Goal: Task Accomplishment & Management: Use online tool/utility

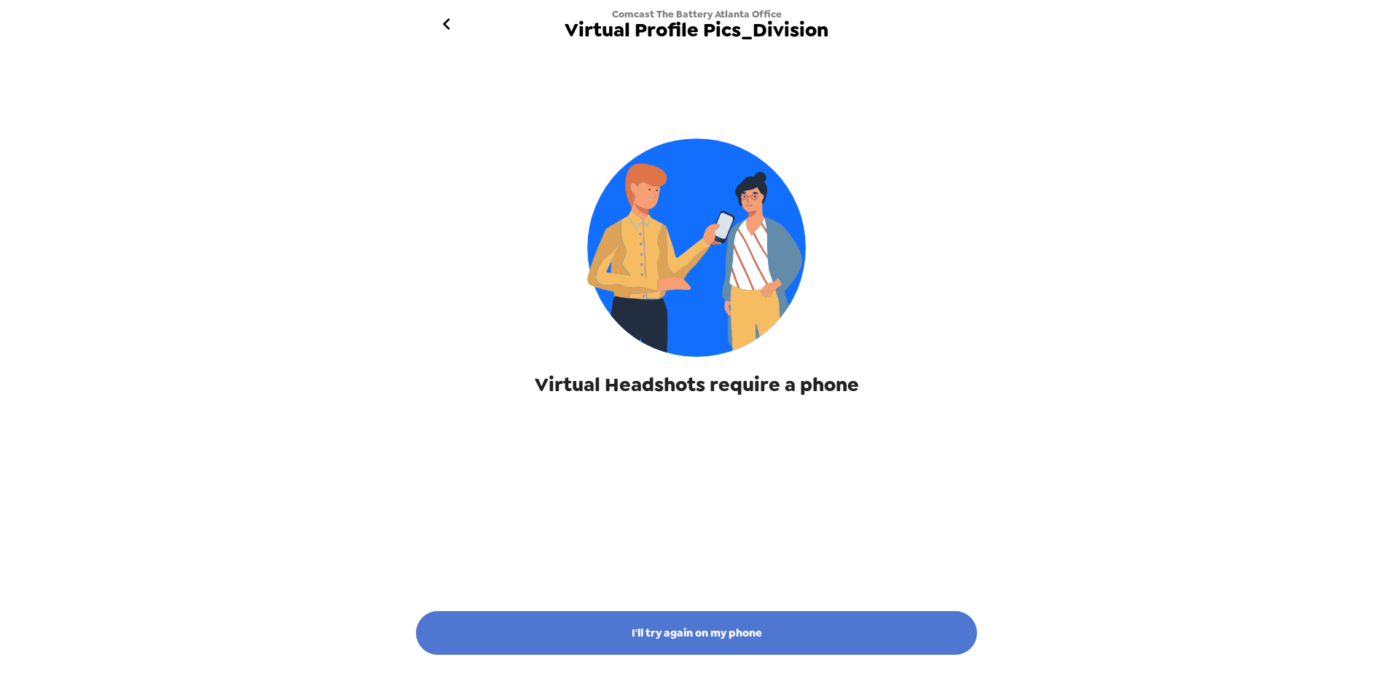
click at [795, 627] on button "I'll try again on my phone" at bounding box center [696, 633] width 561 height 44
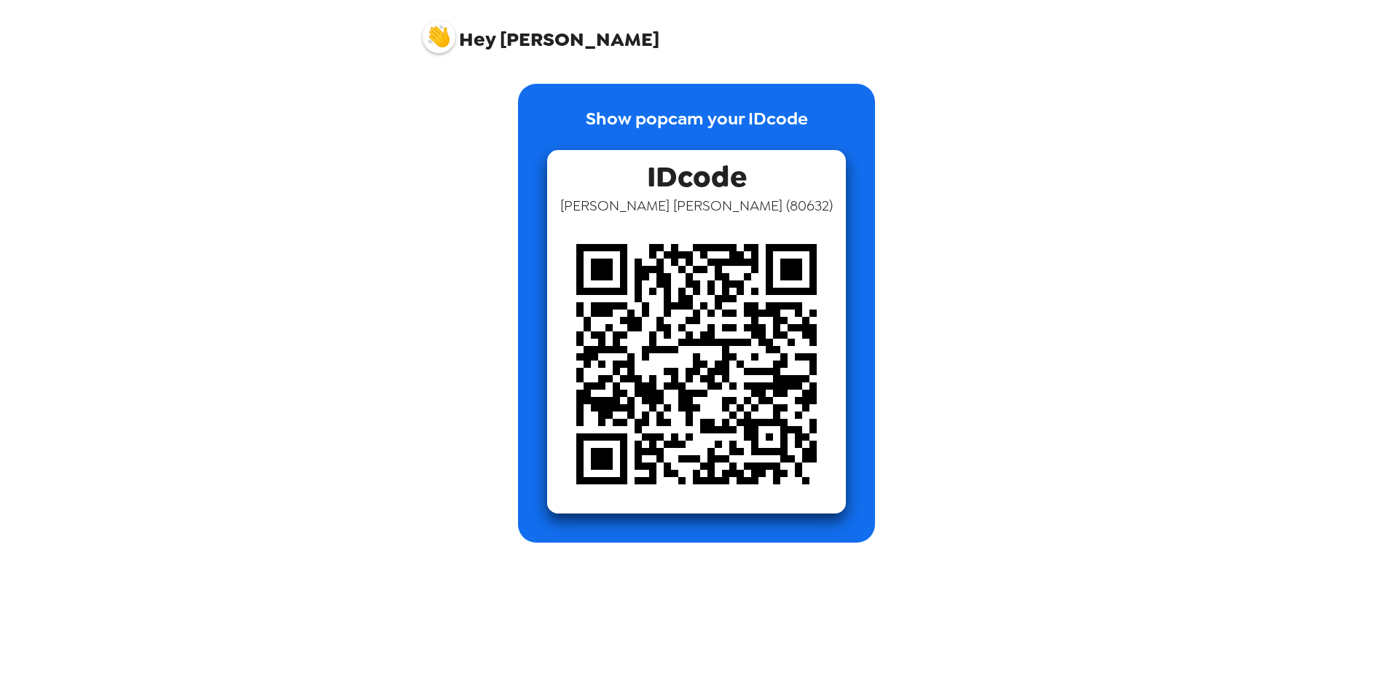
click at [756, 357] on img at bounding box center [696, 364] width 299 height 299
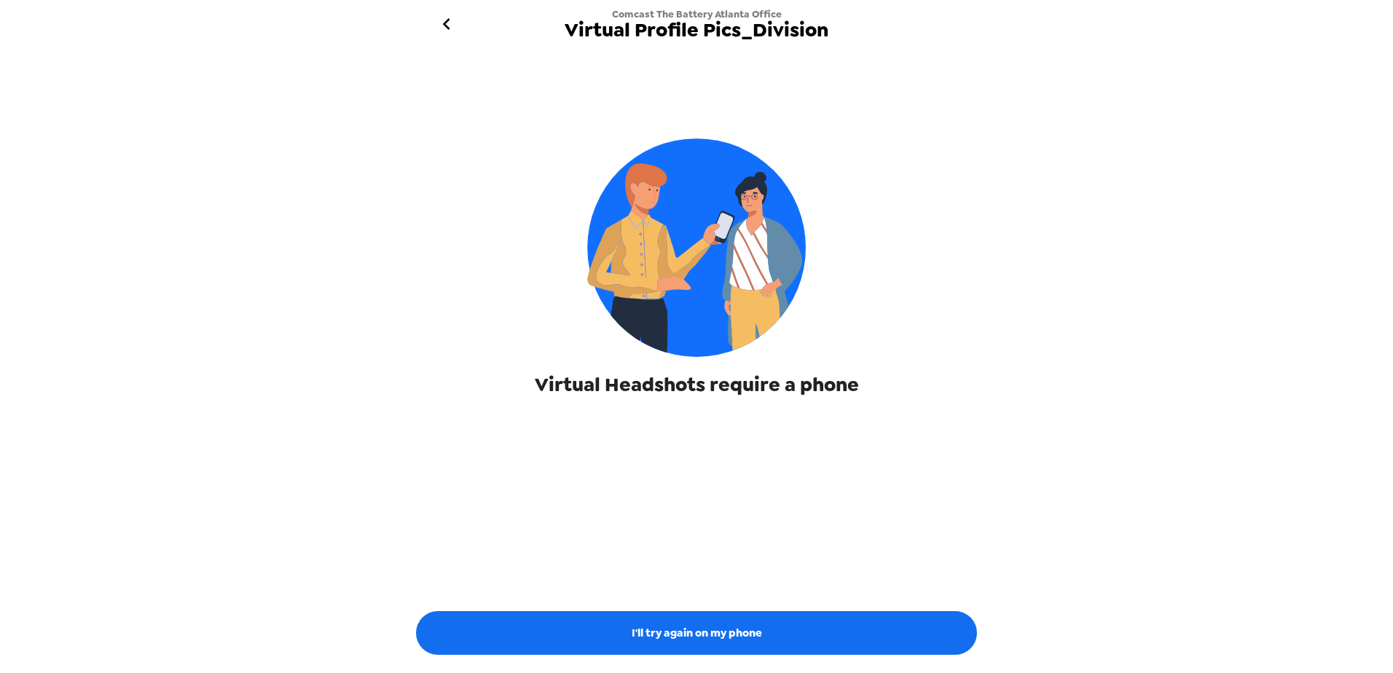
click at [444, 26] on icon "go back" at bounding box center [446, 23] width 23 height 23
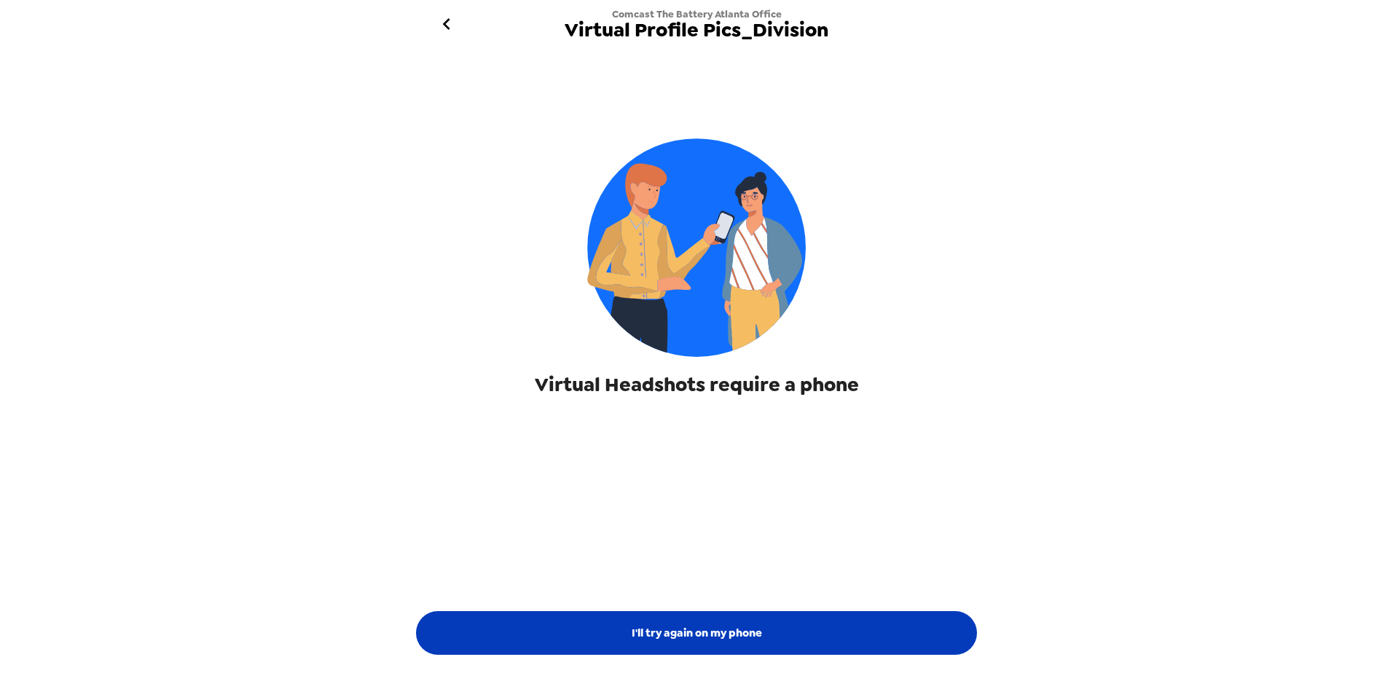
click at [632, 641] on button "I'll try again on my phone" at bounding box center [696, 633] width 561 height 44
